Goal: Information Seeking & Learning: Learn about a topic

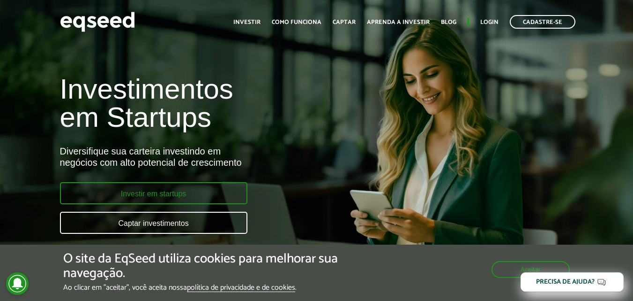
click at [171, 188] on link "Investir em startups" at bounding box center [154, 193] width 188 height 22
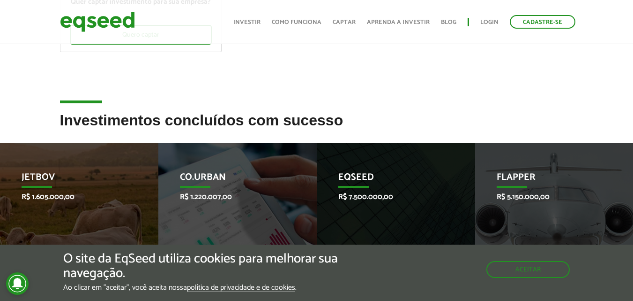
scroll to position [328, 0]
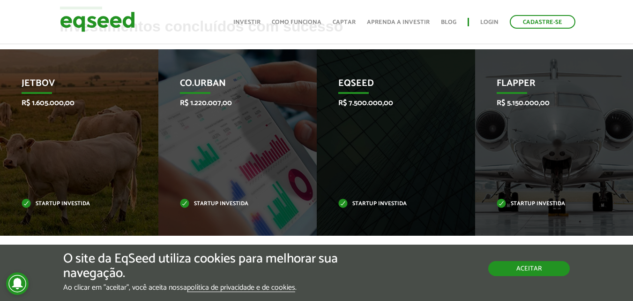
click at [524, 269] on button "Aceitar" at bounding box center [530, 268] width 82 height 15
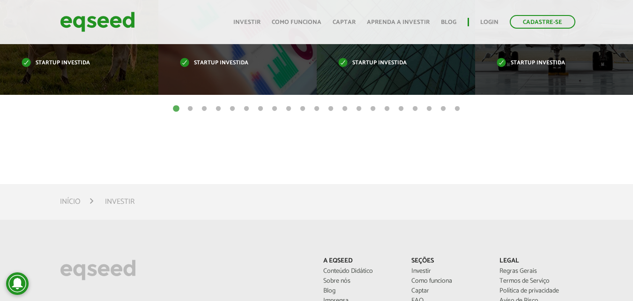
scroll to position [609, 0]
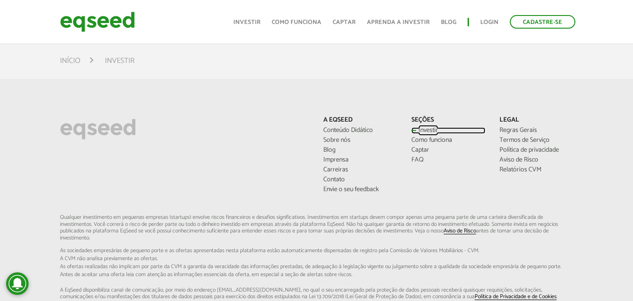
click at [431, 128] on link "Investir" at bounding box center [449, 130] width 74 height 7
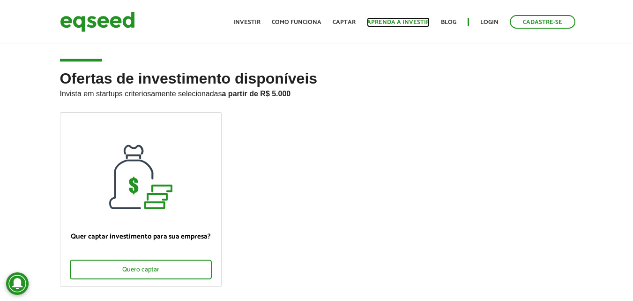
click at [399, 24] on link "Aprenda a investir" at bounding box center [398, 22] width 63 height 6
